Goal: Navigation & Orientation: Find specific page/section

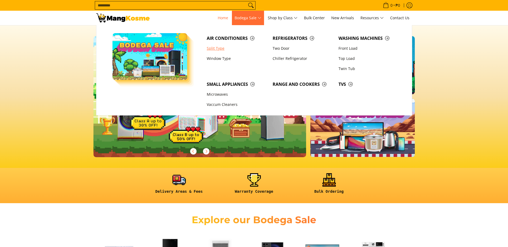
click at [215, 50] on link "Split Type" at bounding box center [237, 48] width 66 height 10
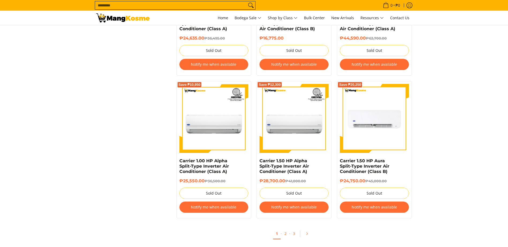
scroll to position [991, 0]
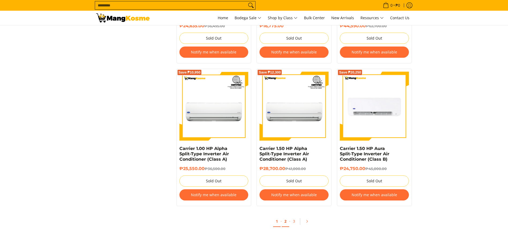
click at [288, 223] on link "2" at bounding box center [285, 221] width 7 height 11
